Goal: Information Seeking & Learning: Find specific fact

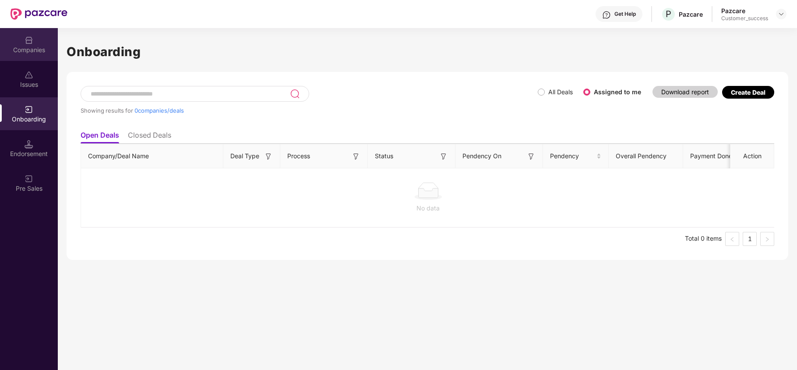
click at [23, 31] on div "Companies" at bounding box center [29, 44] width 58 height 33
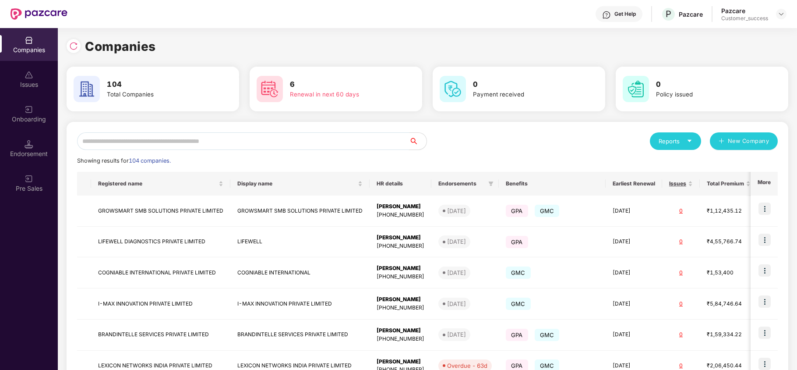
click at [115, 135] on input "text" at bounding box center [243, 141] width 332 height 18
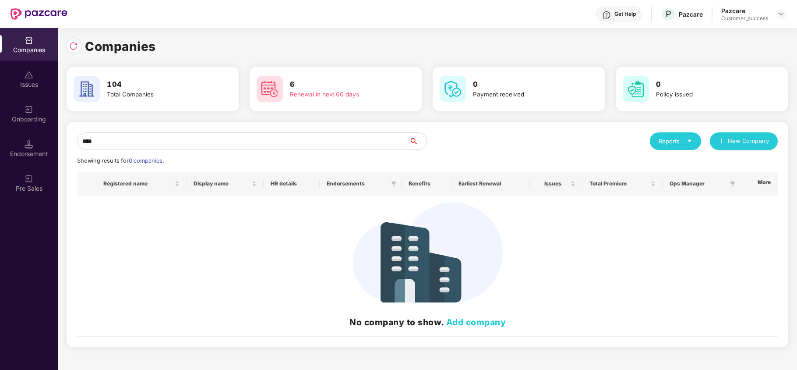
click at [141, 141] on input "****" at bounding box center [243, 141] width 332 height 18
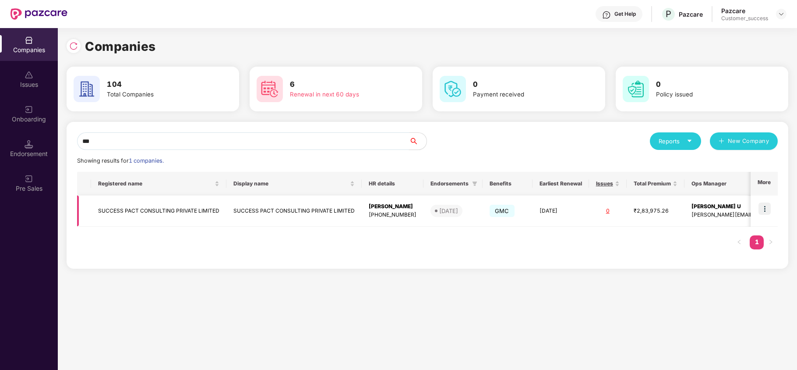
type input "***"
click at [762, 202] on img at bounding box center [764, 208] width 12 height 12
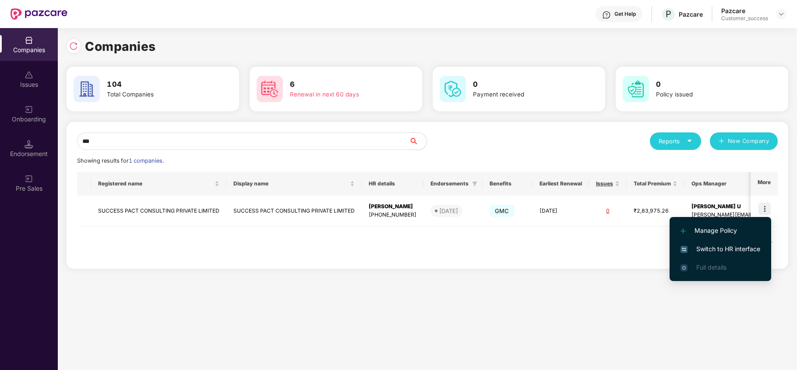
click at [731, 249] on span "Switch to HR interface" at bounding box center [720, 249] width 80 height 10
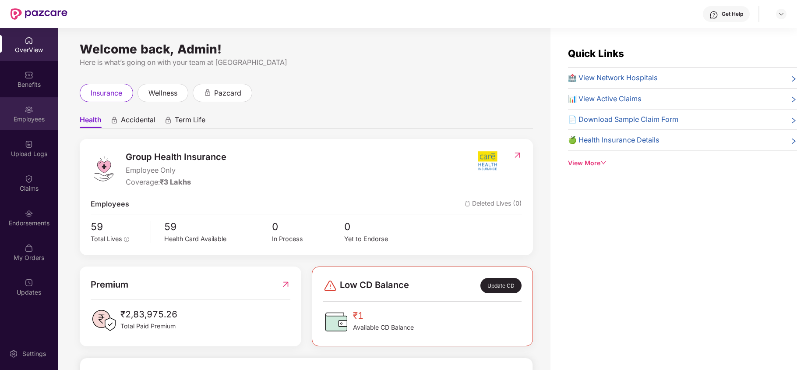
click at [39, 116] on div "Employees" at bounding box center [29, 119] width 58 height 9
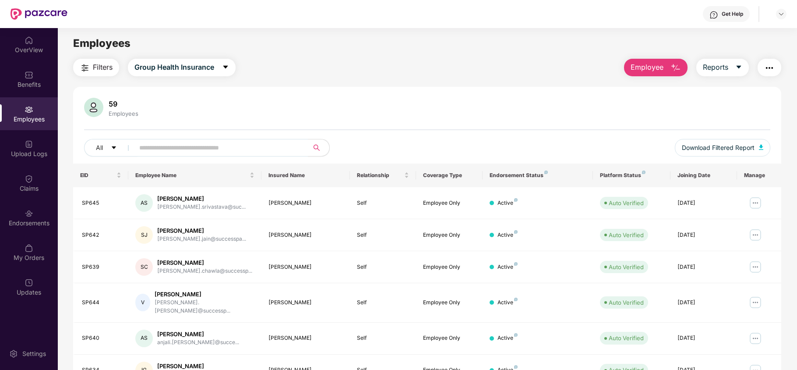
click at [768, 69] on img "button" at bounding box center [769, 68] width 11 height 11
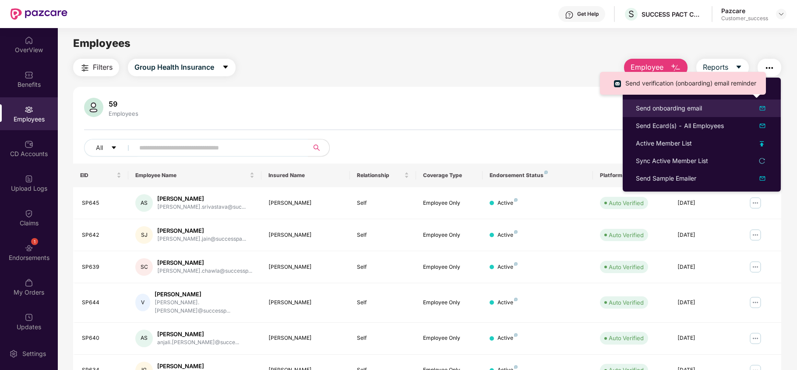
click at [694, 109] on div "Send onboarding email" at bounding box center [669, 108] width 66 height 10
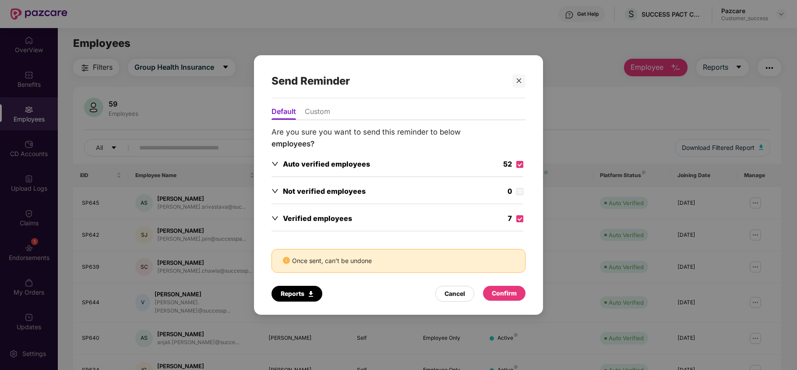
click at [506, 294] on div "Confirm" at bounding box center [504, 293] width 25 height 10
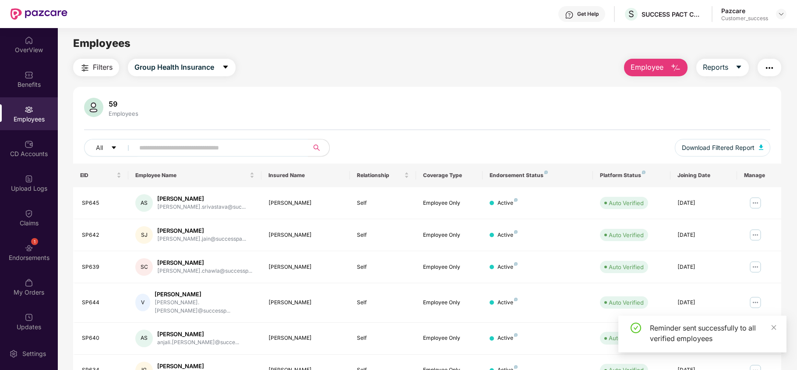
click at [767, 69] on img "button" at bounding box center [769, 68] width 11 height 11
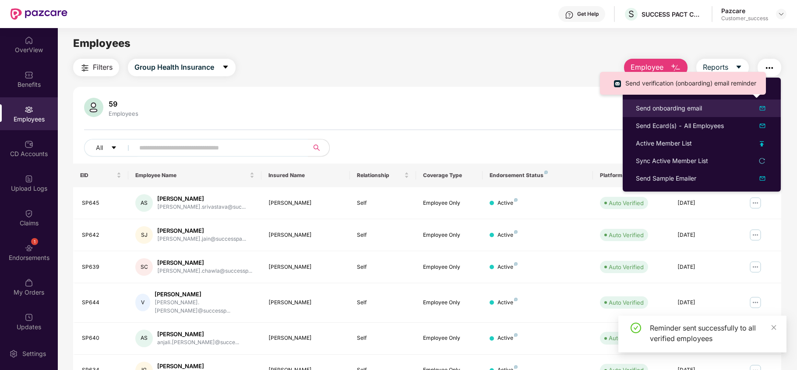
click at [676, 109] on div "Send onboarding email" at bounding box center [669, 108] width 66 height 10
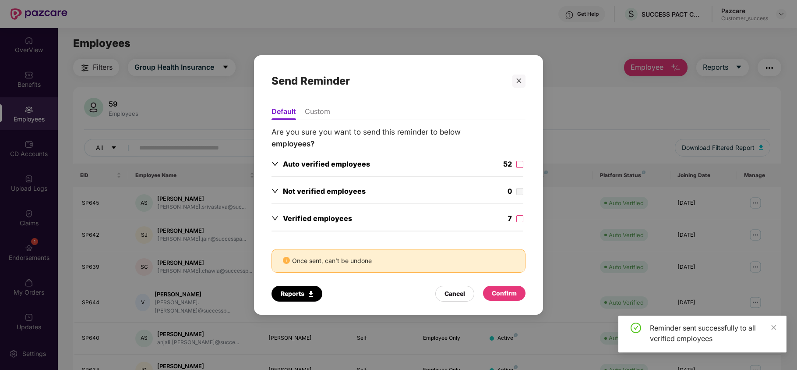
click at [514, 165] on div "52" at bounding box center [513, 165] width 20 height 13
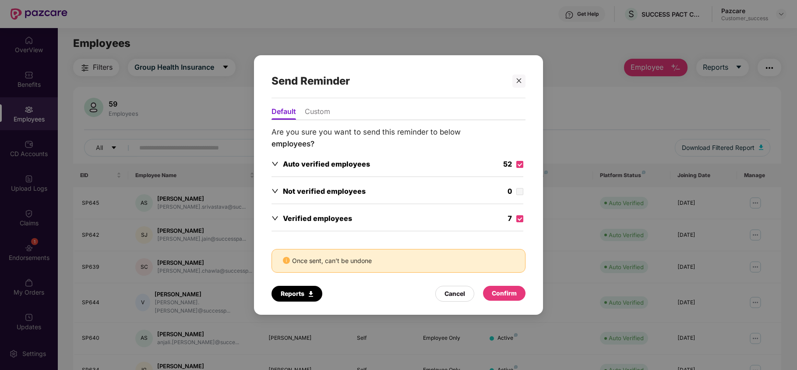
click at [505, 297] on div "Confirm" at bounding box center [504, 293] width 25 height 10
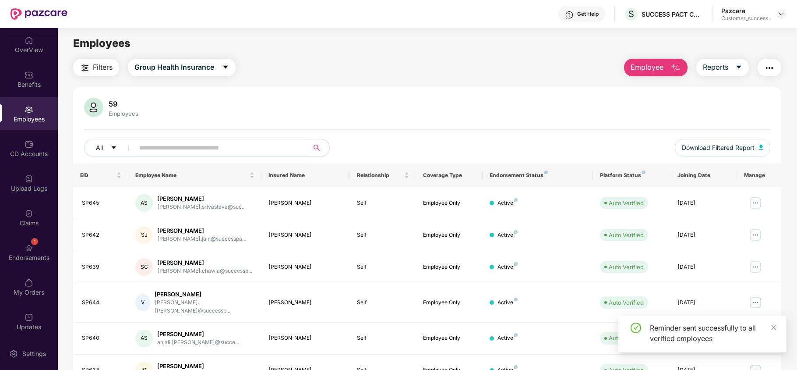
click at [766, 76] on button "button" at bounding box center [769, 68] width 24 height 18
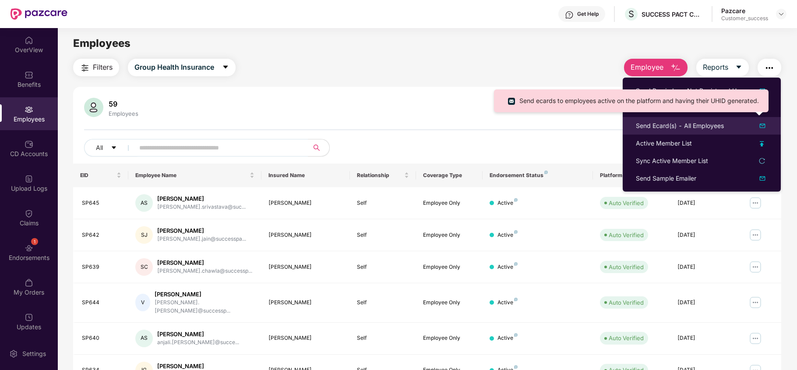
click at [667, 123] on div "Send Ecard(s) - All Employees" at bounding box center [680, 126] width 88 height 10
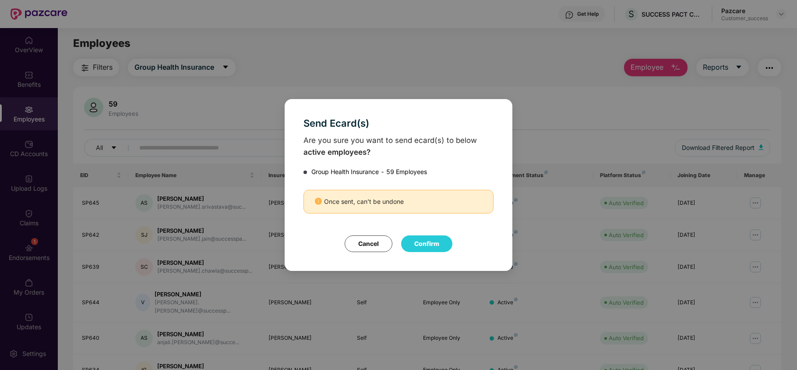
click at [424, 242] on button "Confirm" at bounding box center [426, 243] width 51 height 17
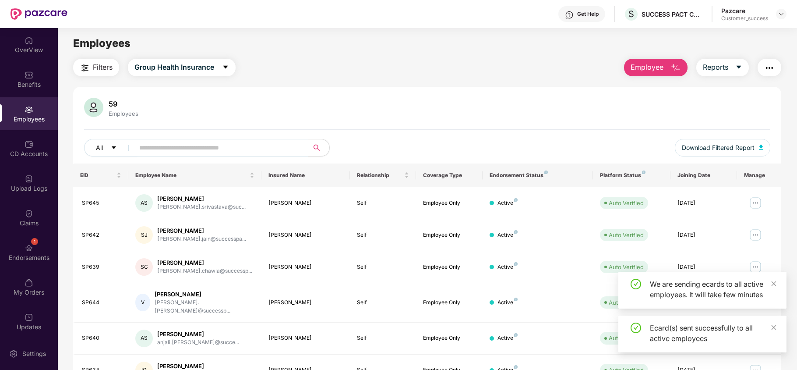
click at [766, 65] on img "button" at bounding box center [769, 68] width 11 height 11
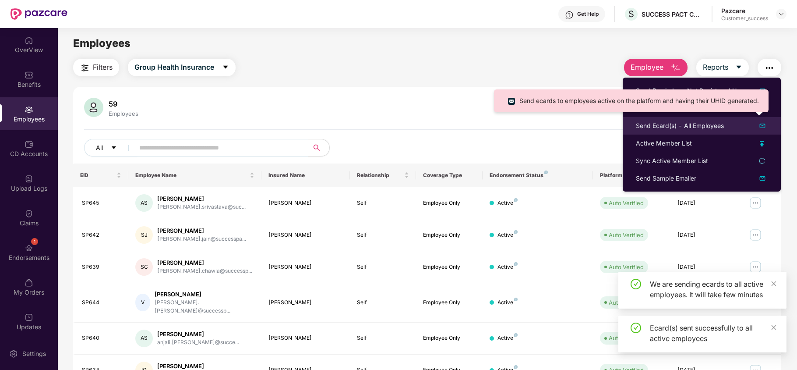
click at [671, 127] on div "Send Ecard(s) - All Employees" at bounding box center [680, 126] width 88 height 10
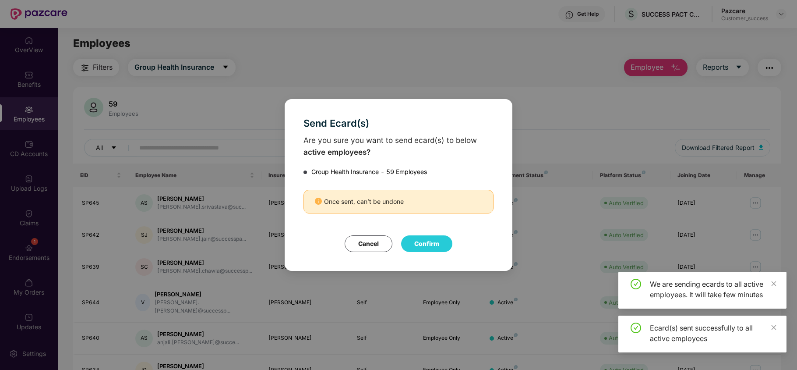
click at [437, 244] on button "Confirm" at bounding box center [426, 243] width 51 height 17
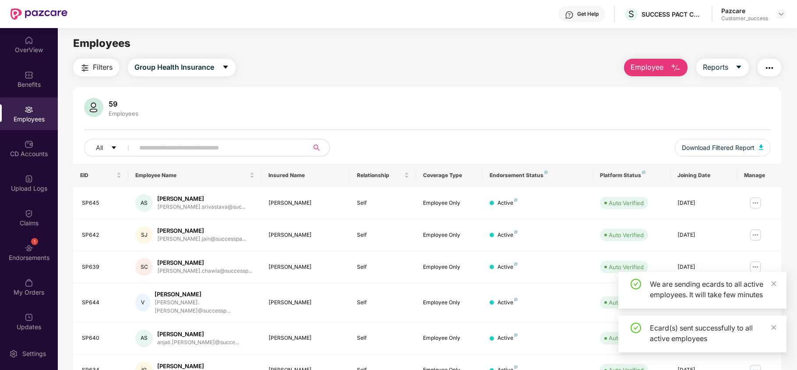
click at [647, 70] on span "Employee" at bounding box center [647, 67] width 33 height 11
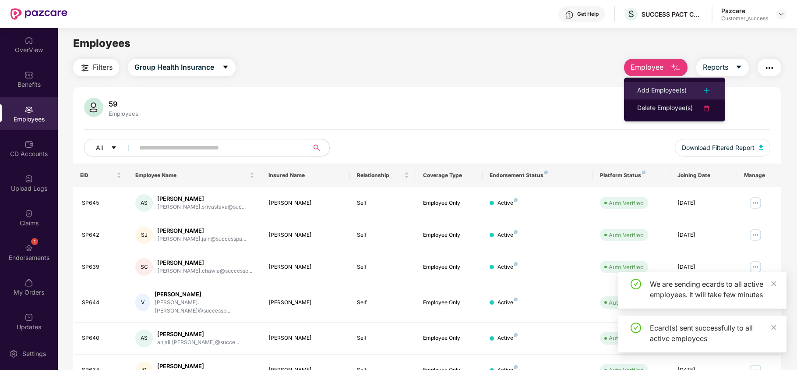
click at [648, 93] on div "Add Employee(s)" at bounding box center [661, 90] width 49 height 11
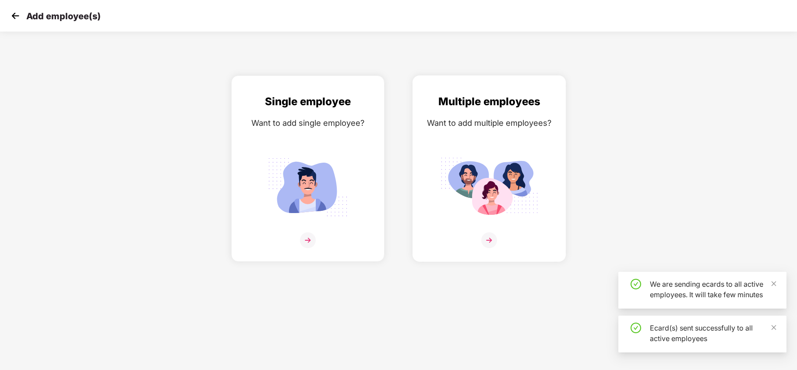
click at [444, 162] on img at bounding box center [489, 187] width 98 height 68
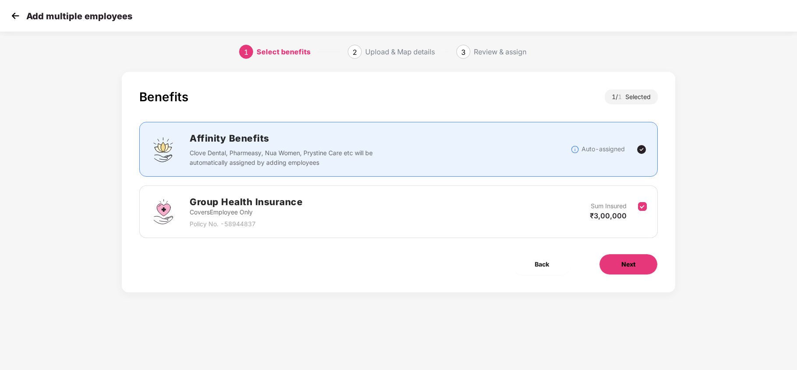
click at [616, 258] on button "Next" at bounding box center [628, 264] width 59 height 21
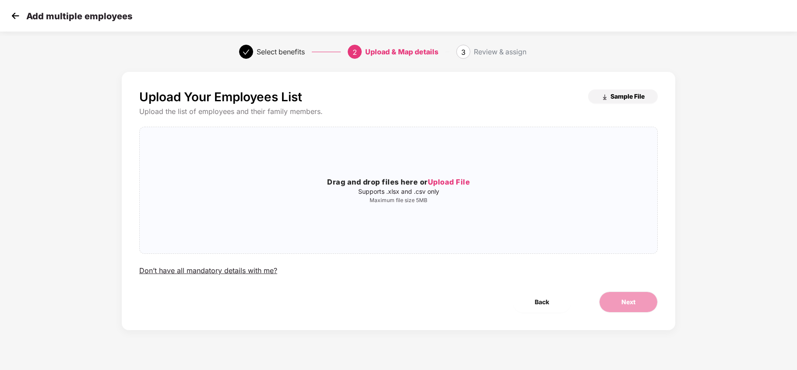
click at [621, 100] on span "Sample File" at bounding box center [627, 96] width 34 height 8
click at [12, 14] on img at bounding box center [15, 15] width 13 height 13
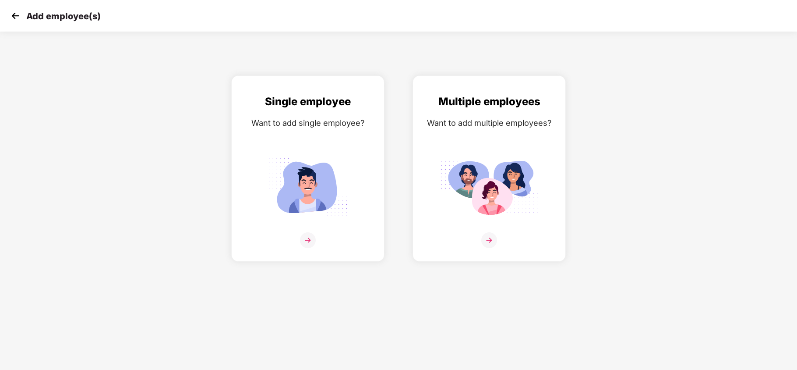
click at [18, 14] on img at bounding box center [15, 15] width 13 height 13
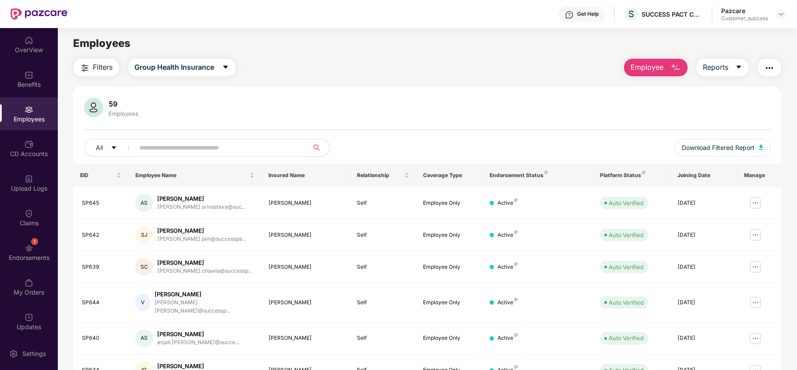
click at [652, 72] on span "Employee" at bounding box center [647, 67] width 33 height 11
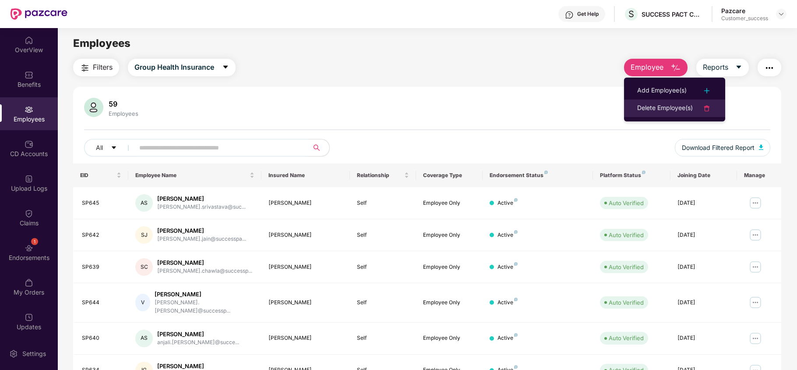
click at [661, 114] on li "Delete Employee(s)" at bounding box center [674, 108] width 101 height 18
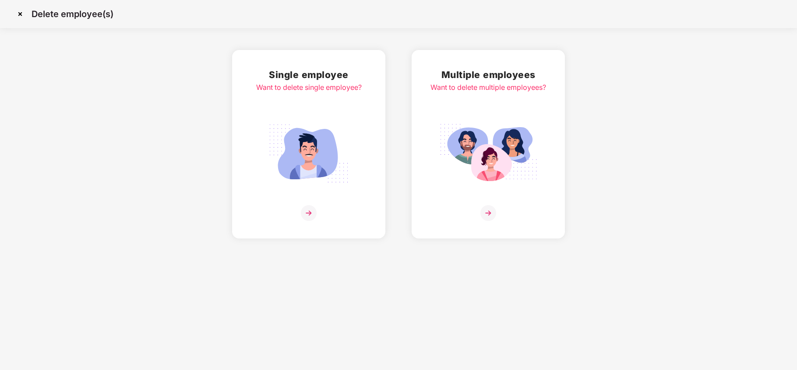
click at [447, 155] on img at bounding box center [488, 153] width 98 height 68
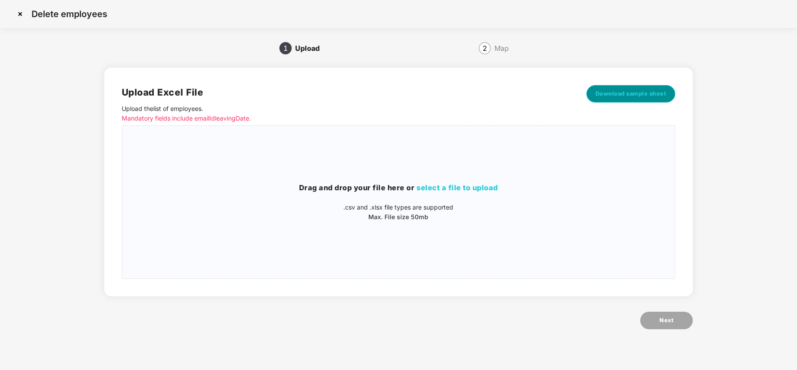
click at [649, 90] on span "Download sample sheet" at bounding box center [630, 93] width 71 height 9
click at [21, 17] on img at bounding box center [20, 14] width 14 height 14
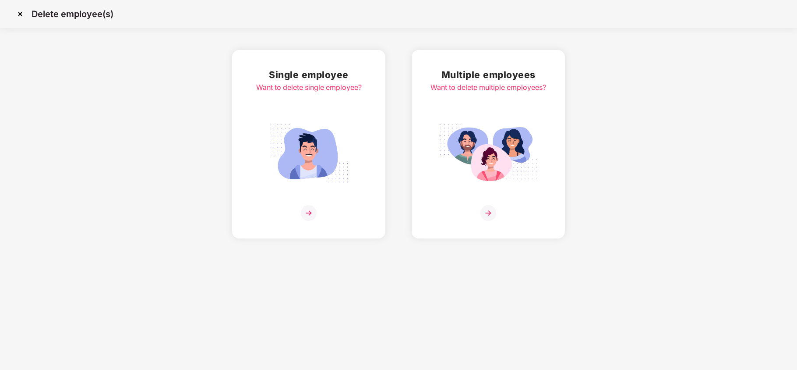
click at [19, 19] on img at bounding box center [20, 14] width 14 height 14
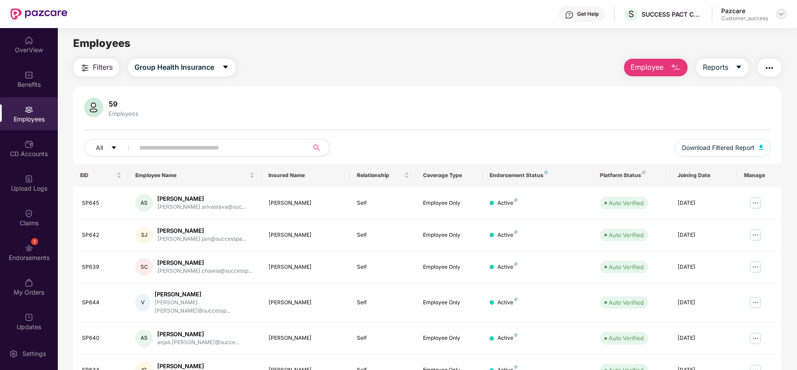
click at [782, 18] on div at bounding box center [781, 14] width 11 height 11
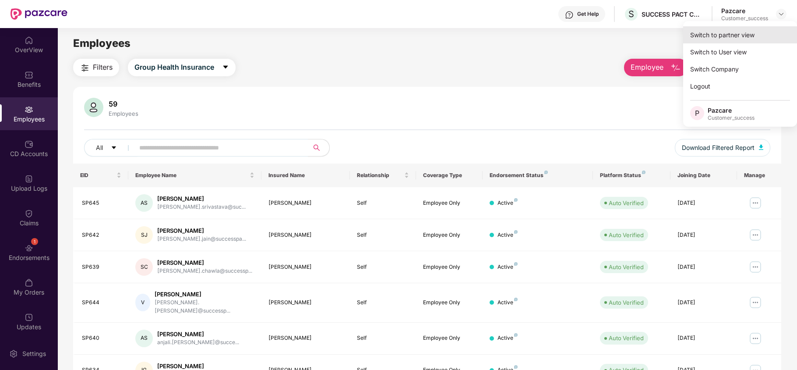
click at [741, 35] on div "Switch to partner view" at bounding box center [740, 34] width 114 height 17
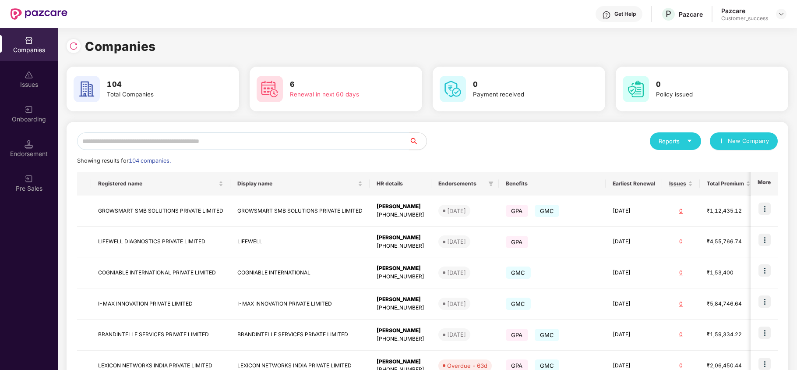
click at [226, 144] on input "text" at bounding box center [243, 141] width 332 height 18
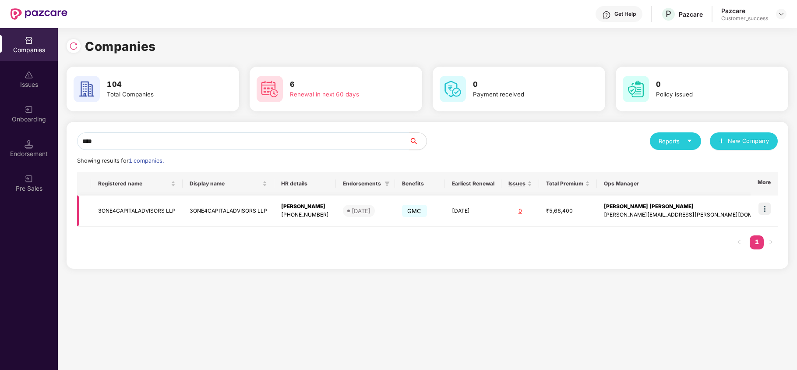
type input "****"
click at [134, 215] on td "3ONE4CAPITALADVISORS LLP" at bounding box center [137, 210] width 92 height 31
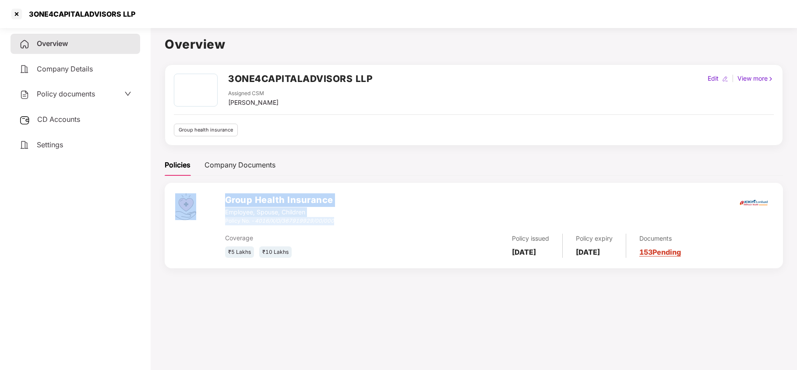
drag, startPoint x: 222, startPoint y: 221, endPoint x: 346, endPoint y: 218, distance: 123.5
click at [346, 218] on div "Group Health Insurance Employee, Spouse, Children Policy No. - 4016/X/O/3679199…" at bounding box center [474, 225] width 618 height 85
click at [346, 218] on div "Group Health Insurance Employee, Spouse, Children Policy No. - 4016/X/O/3679199…" at bounding box center [498, 209] width 547 height 32
drag, startPoint x: 346, startPoint y: 218, endPoint x: 225, endPoint y: 223, distance: 121.0
click at [225, 223] on div "Group Health Insurance Employee, Spouse, Children Policy No. - 4016/X/O/3679199…" at bounding box center [498, 209] width 547 height 32
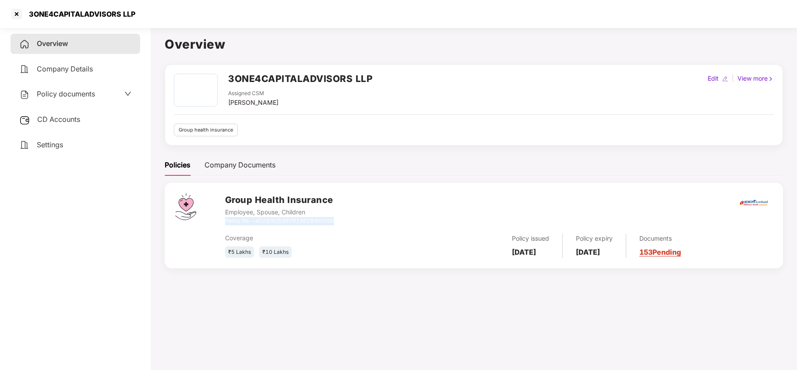
copy div "Policy No. - 4016/X/O/367919929/00/000"
drag, startPoint x: 62, startPoint y: 108, endPoint x: 45, endPoint y: 123, distance: 23.6
click at [45, 123] on div "Overview Company Details Policy documents CD Accounts Settings" at bounding box center [76, 94] width 130 height 121
click at [45, 123] on div "CD Accounts" at bounding box center [76, 119] width 130 height 20
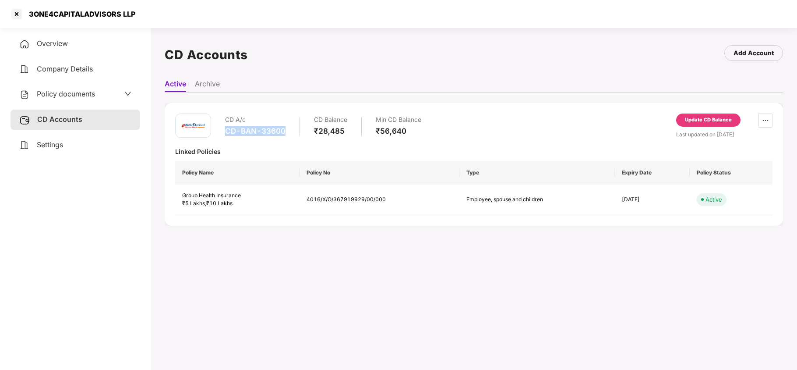
drag, startPoint x: 223, startPoint y: 133, endPoint x: 292, endPoint y: 132, distance: 68.7
click at [292, 132] on div "CD A/c CD-BAN-33600 CD Balance ₹28,485 Min CD Balance ₹56,640" at bounding box center [298, 125] width 246 height 25
copy div "CD-BAN-33600"
